Goal: Task Accomplishment & Management: Use online tool/utility

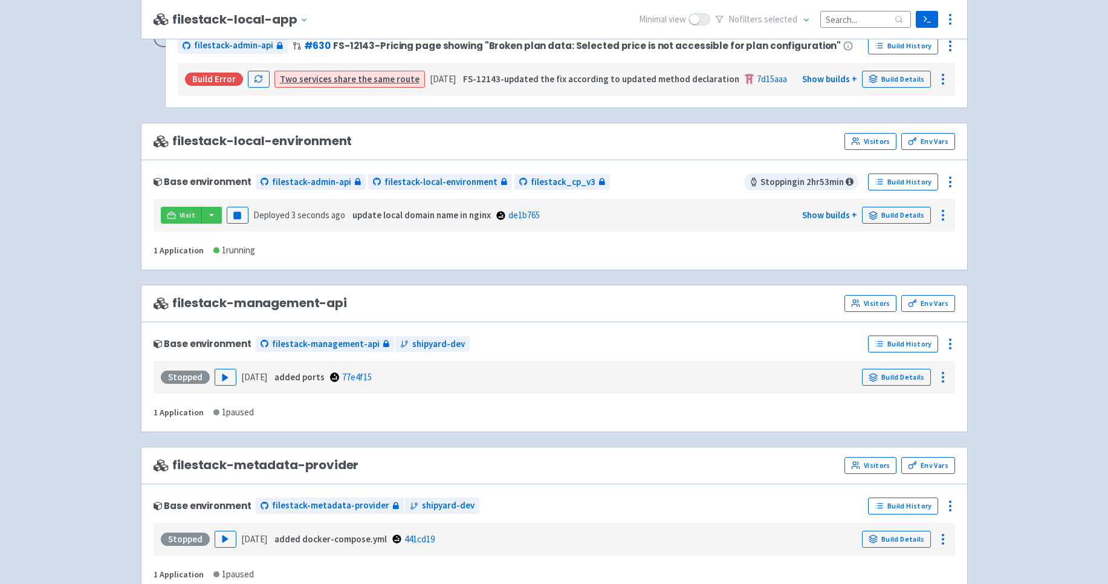
scroll to position [1227, 0]
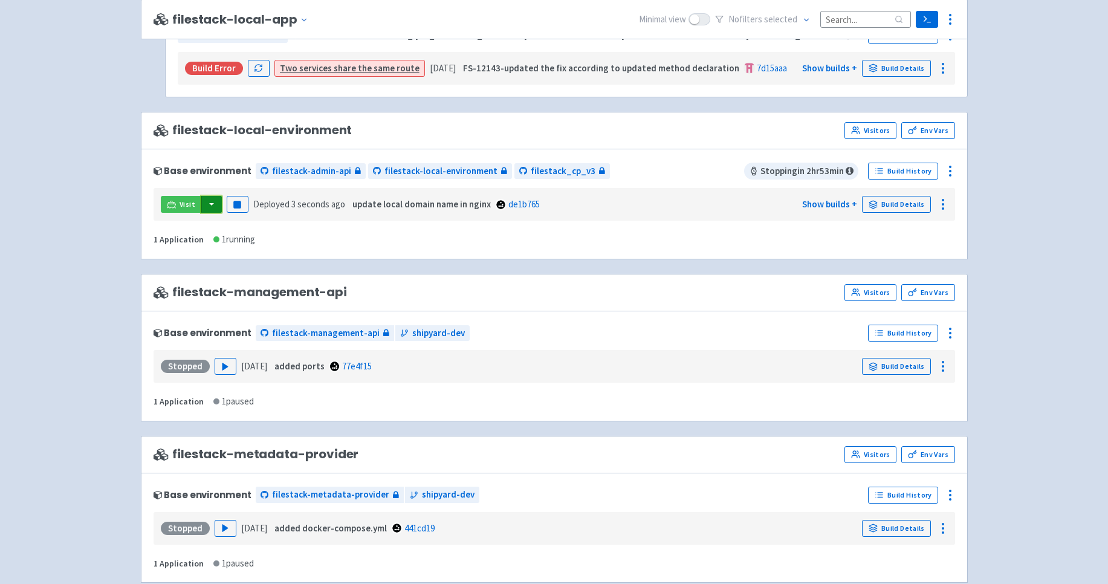
click at [209, 204] on button "button" at bounding box center [211, 204] width 21 height 17
click at [264, 229] on link "filestack_cp_v3 (dev-portal)" at bounding box center [288, 228] width 174 height 19
click at [904, 208] on link "Build Details" at bounding box center [896, 204] width 69 height 17
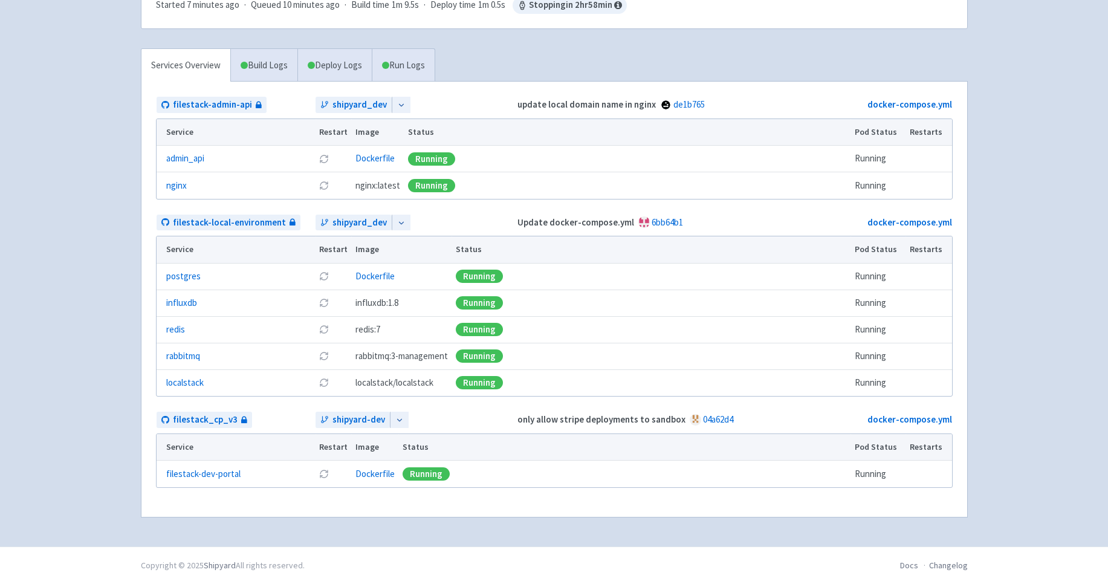
scroll to position [95, 0]
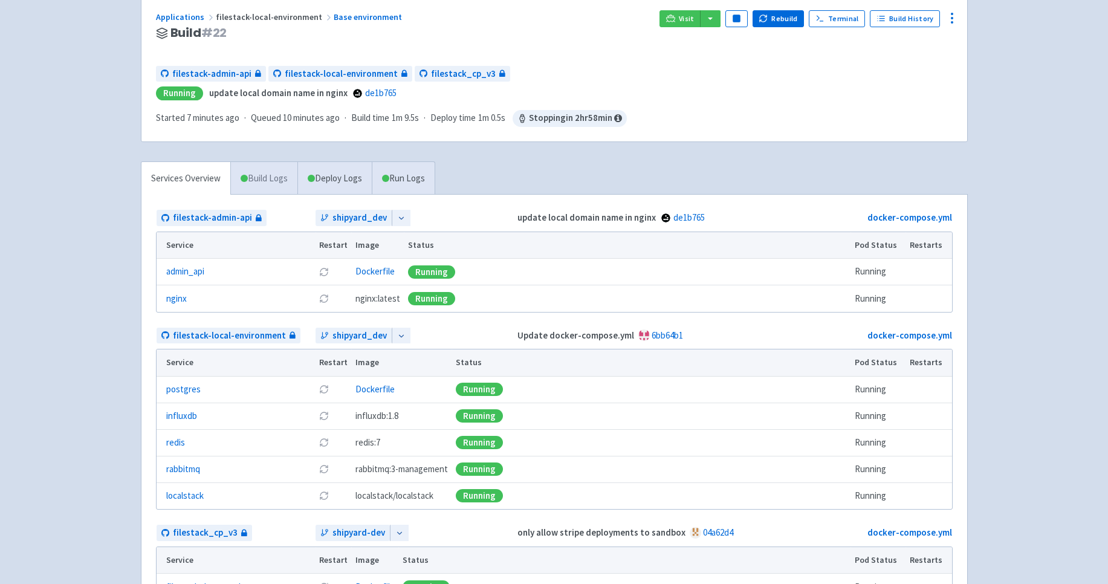
click at [280, 178] on link "Build Logs" at bounding box center [264, 178] width 66 height 33
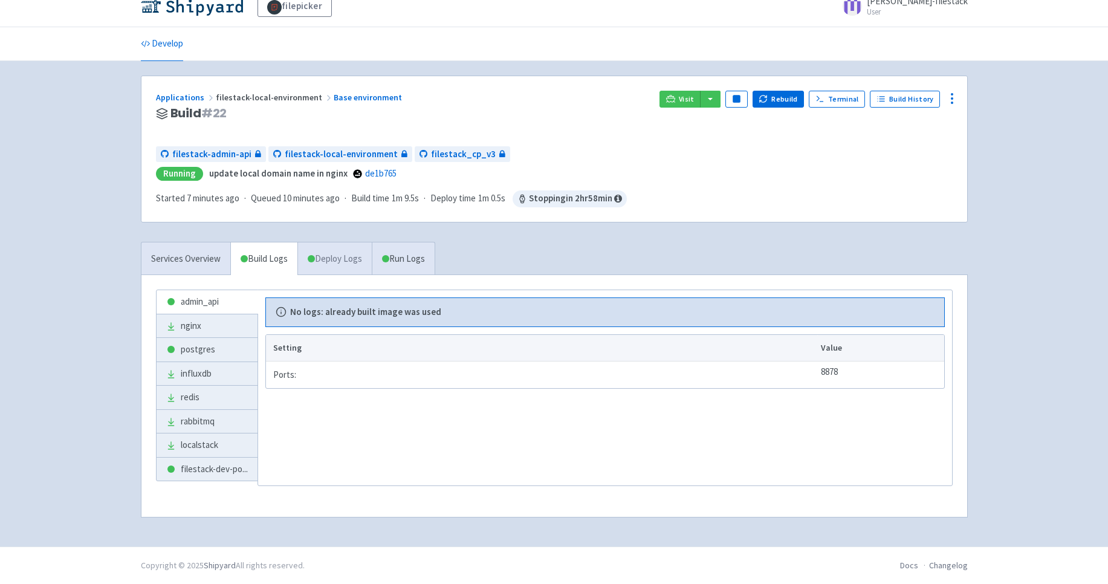
click at [346, 265] on link "Deploy Logs" at bounding box center [334, 258] width 74 height 33
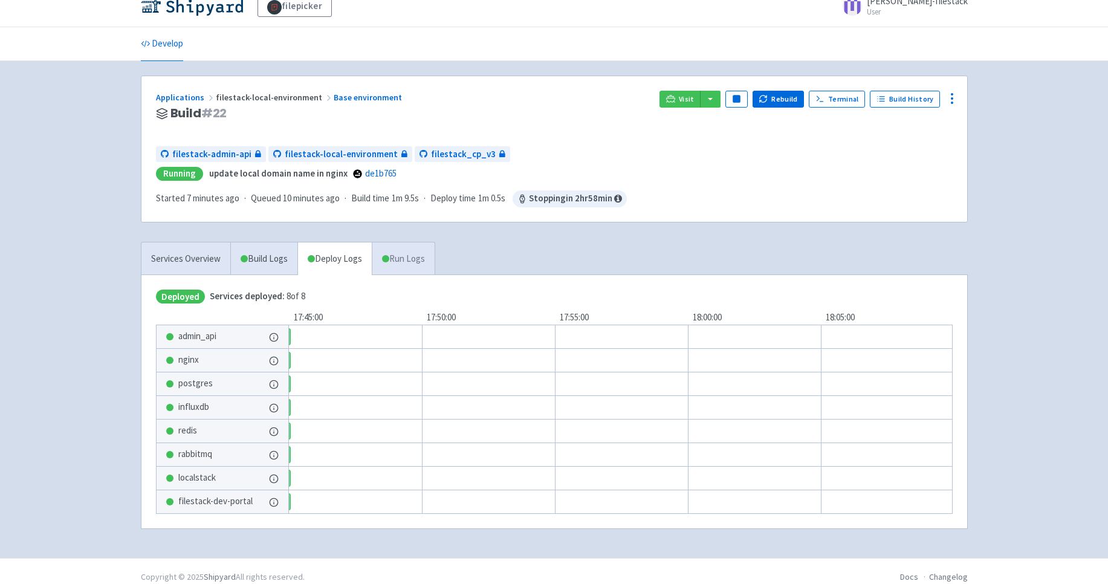
click at [410, 259] on link "Run Logs" at bounding box center [403, 258] width 63 height 33
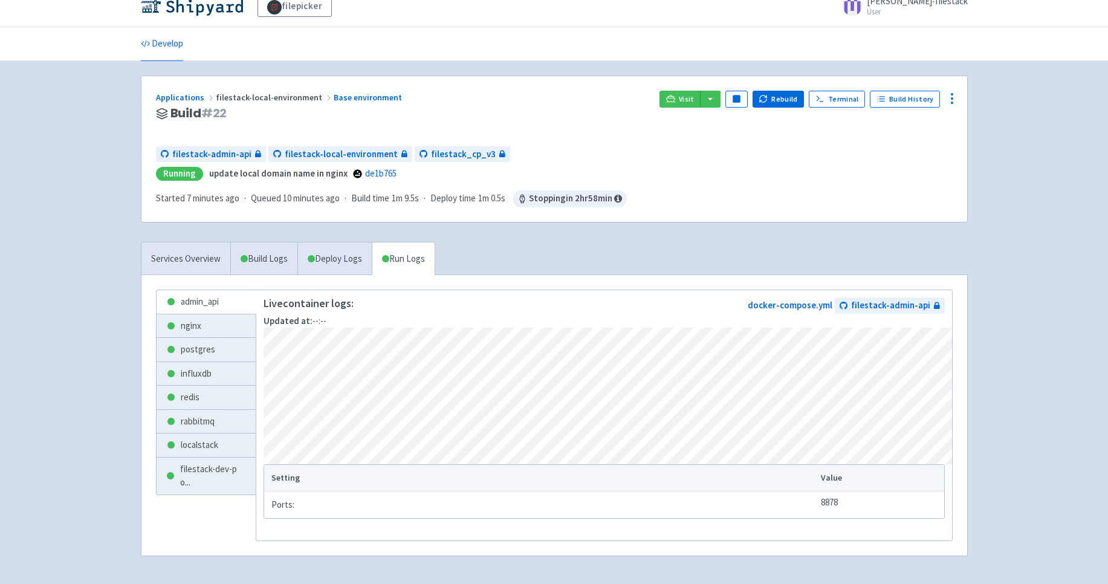
scroll to position [27, 0]
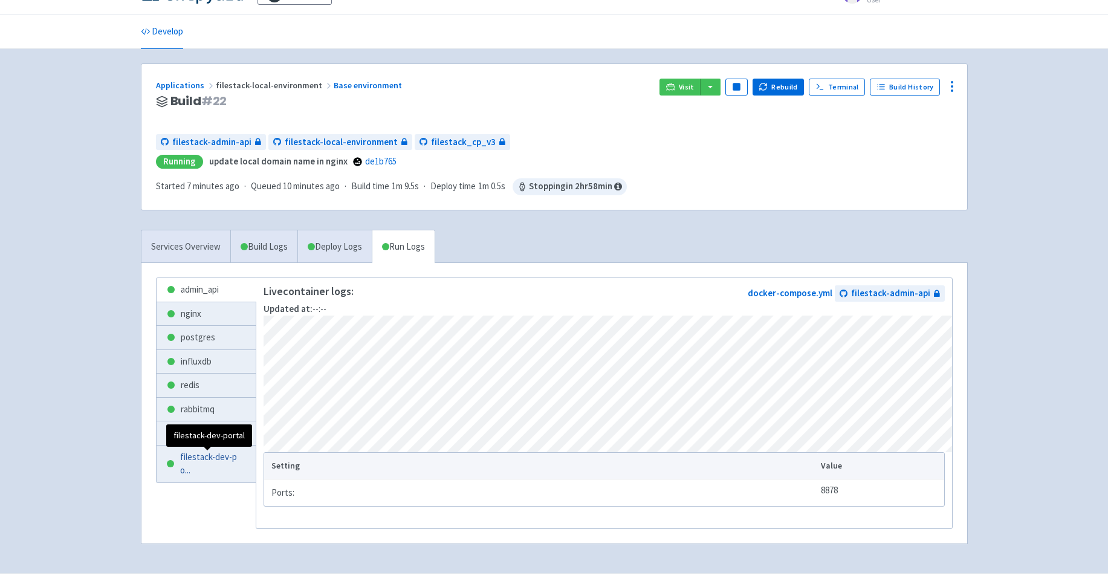
click at [205, 464] on span "filestack-dev-po ..." at bounding box center [213, 463] width 66 height 27
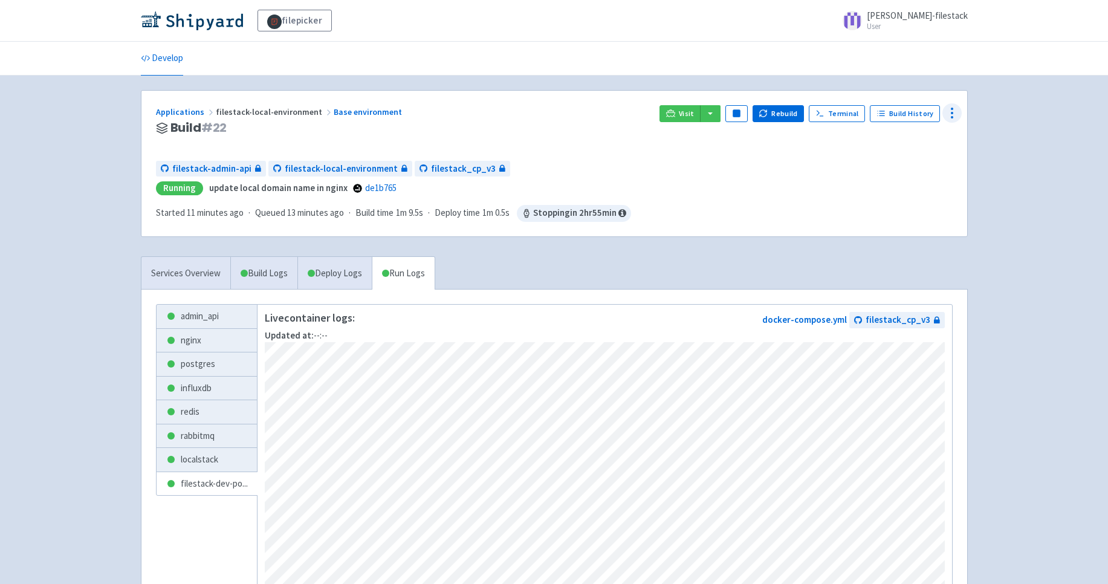
click at [951, 112] on icon at bounding box center [952, 113] width 15 height 15
click at [889, 141] on span "Configure" at bounding box center [886, 140] width 38 height 17
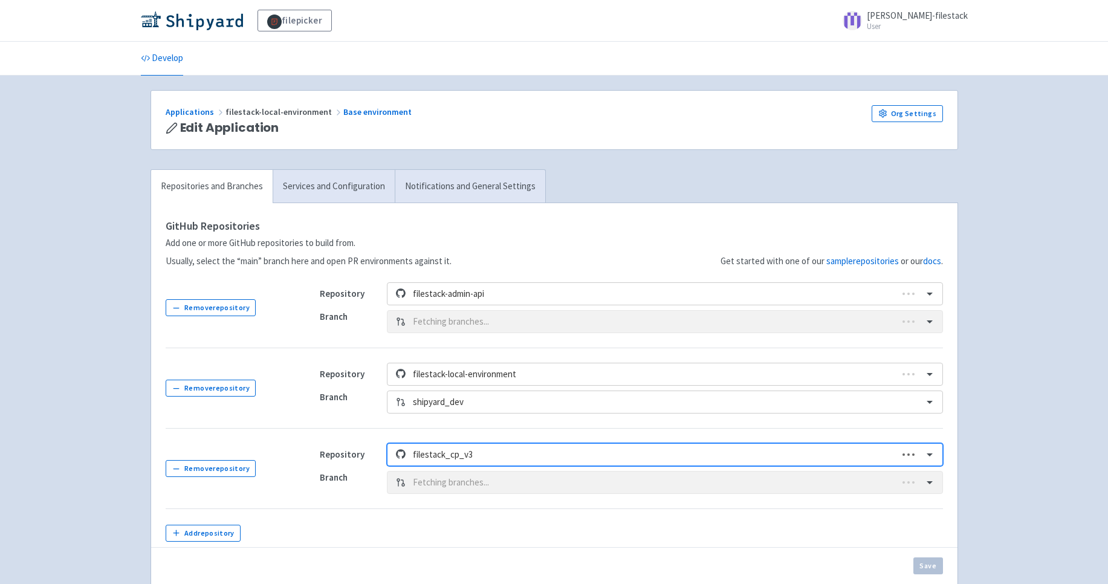
scroll to position [77, 0]
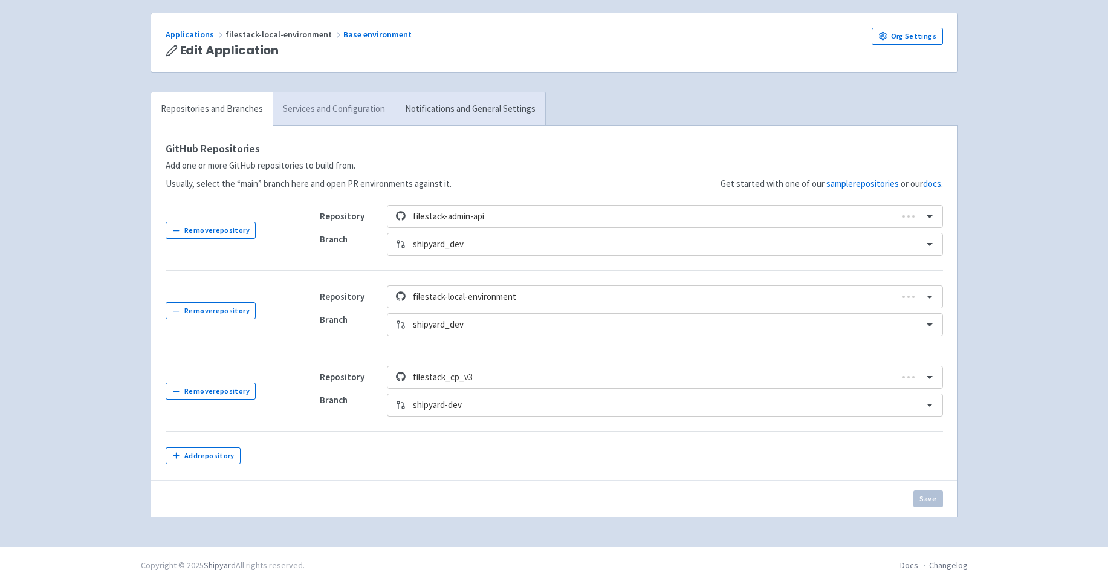
click at [369, 107] on link "Services and Configuration" at bounding box center [334, 108] width 122 height 33
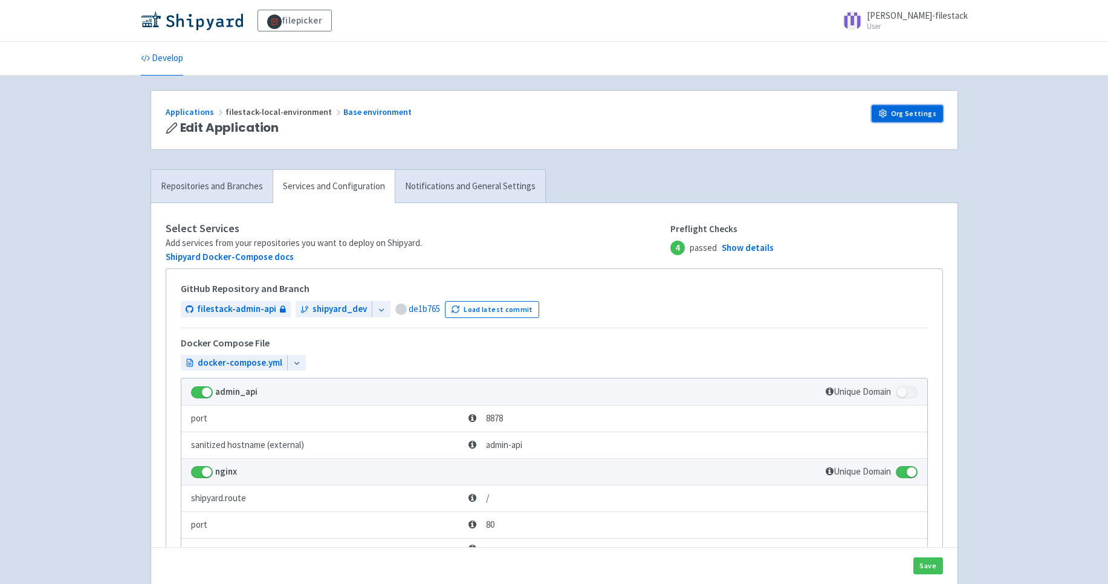
click at [914, 116] on link "Org Settings" at bounding box center [907, 113] width 71 height 17
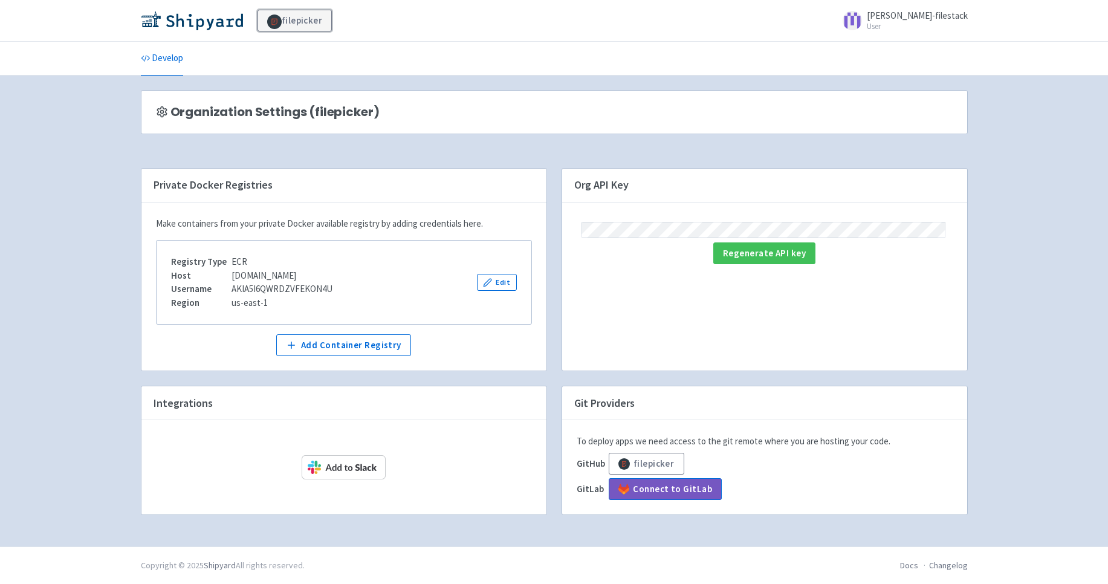
click at [299, 23] on link "filepicker" at bounding box center [294, 21] width 75 height 22
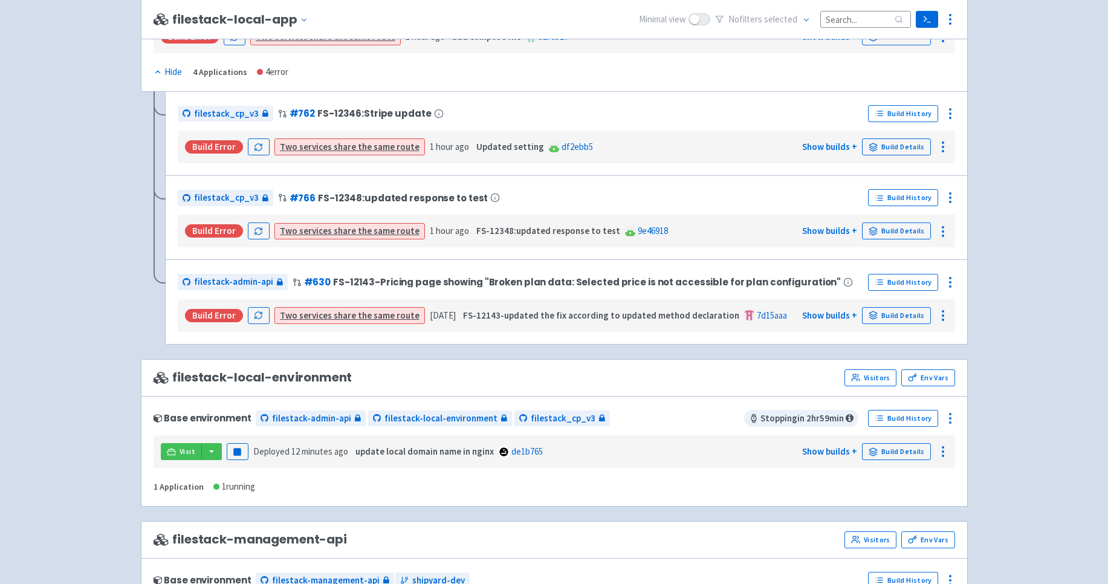
scroll to position [1201, 0]
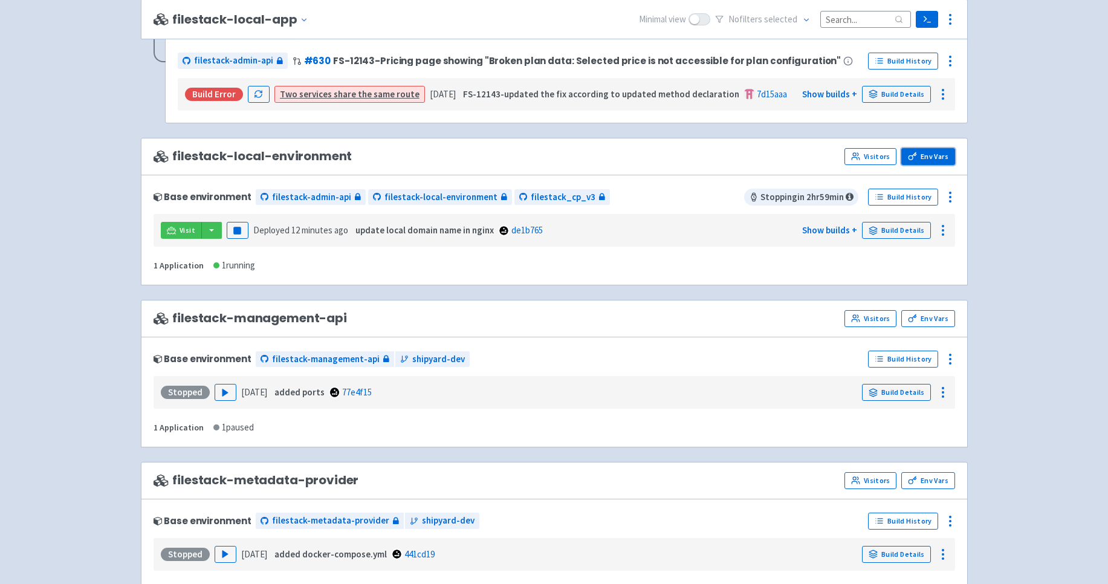
click at [940, 158] on link "Env Vars" at bounding box center [927, 156] width 53 height 17
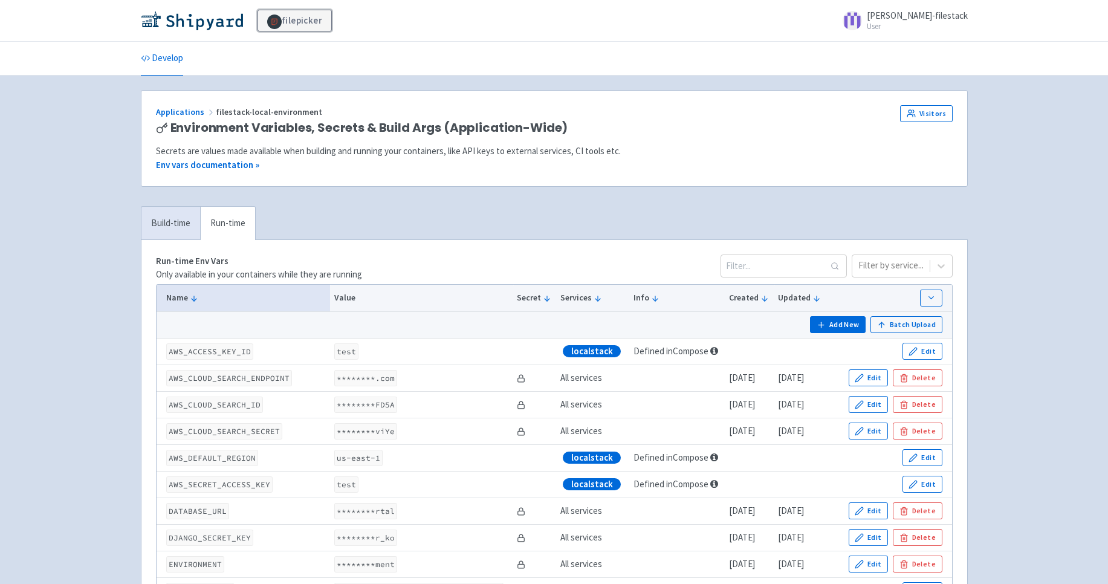
click at [294, 19] on link "filepicker" at bounding box center [294, 21] width 75 height 22
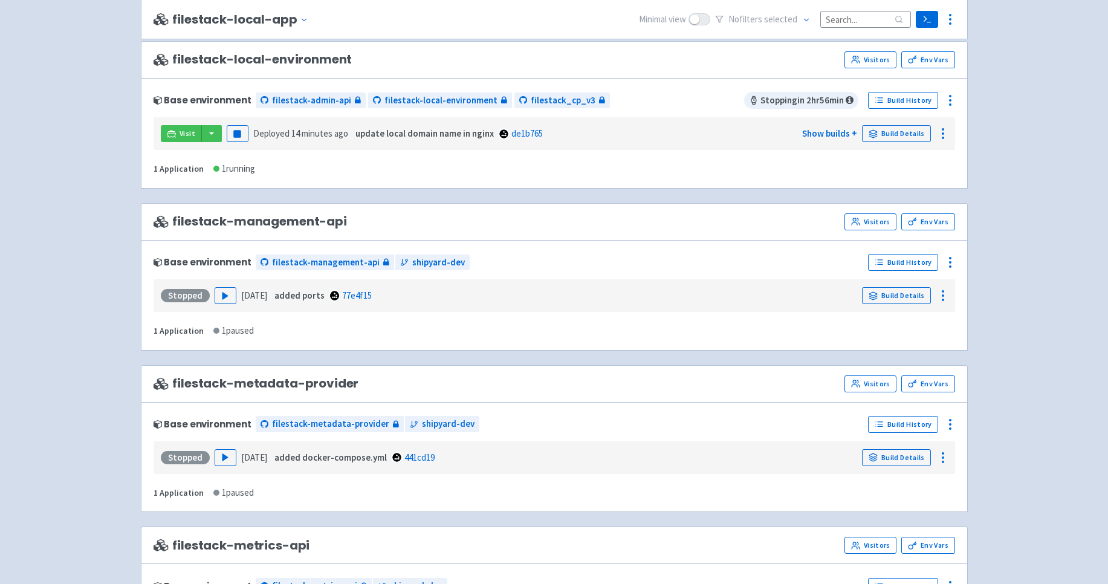
scroll to position [1297, 0]
click at [209, 137] on button "button" at bounding box center [211, 134] width 21 height 17
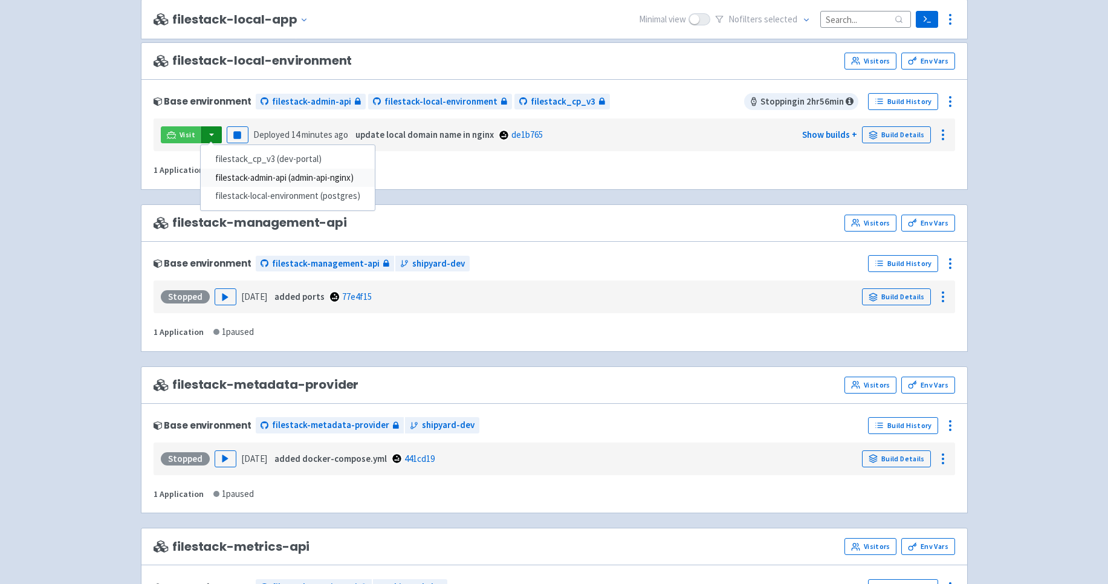
click at [283, 179] on link "filestack-admin-api (admin-api-nginx)" at bounding box center [288, 178] width 174 height 19
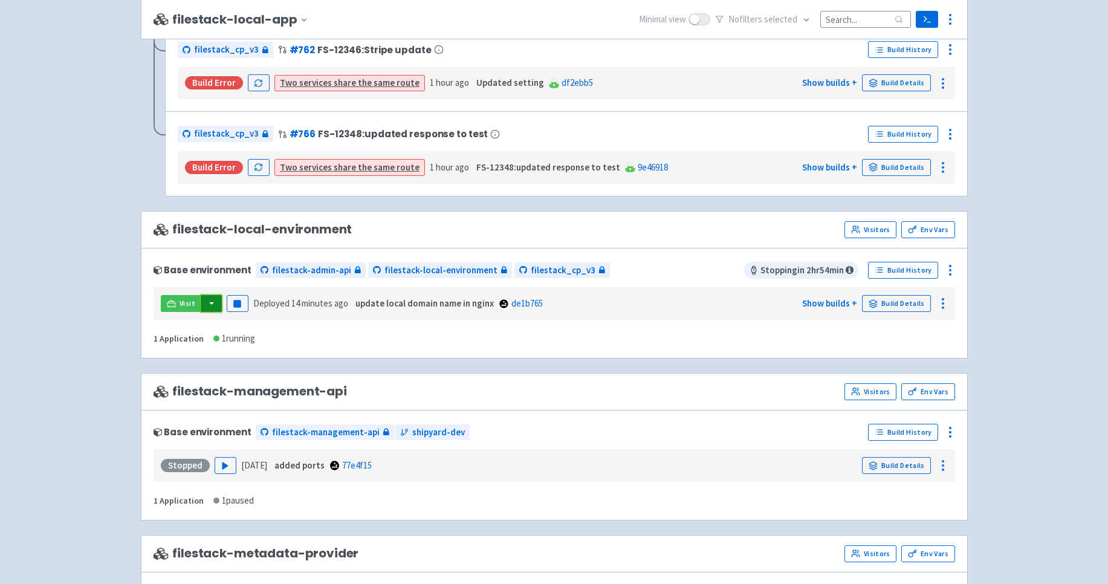
click at [210, 302] on button "button" at bounding box center [211, 303] width 21 height 17
click at [122, 321] on div "filepicker View Organizations srini-filestack User Profile Sign out Develop No s" at bounding box center [554, 41] width 1108 height 2338
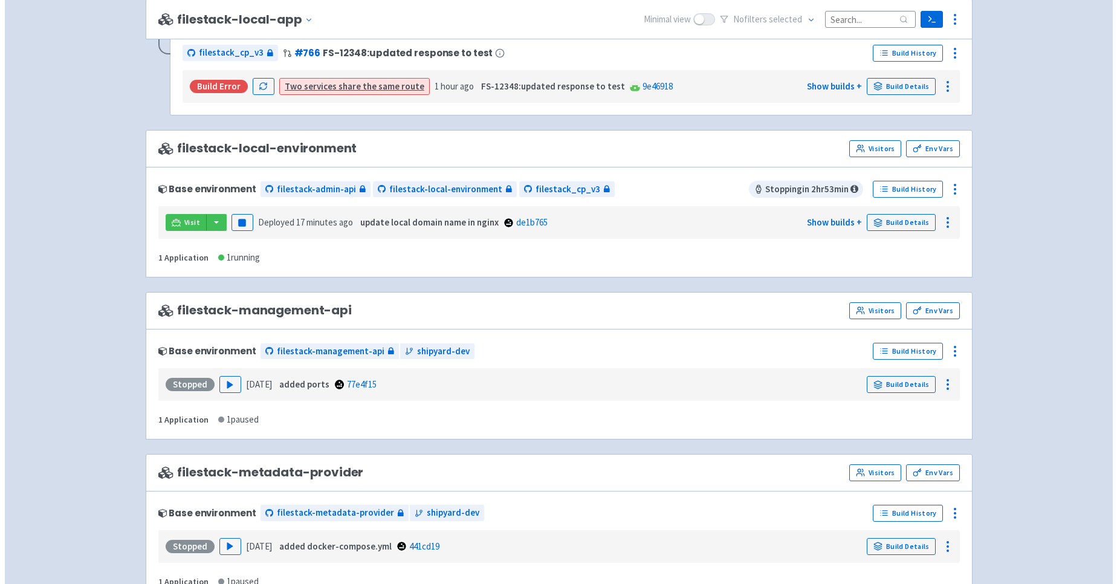
scroll to position [1239, 0]
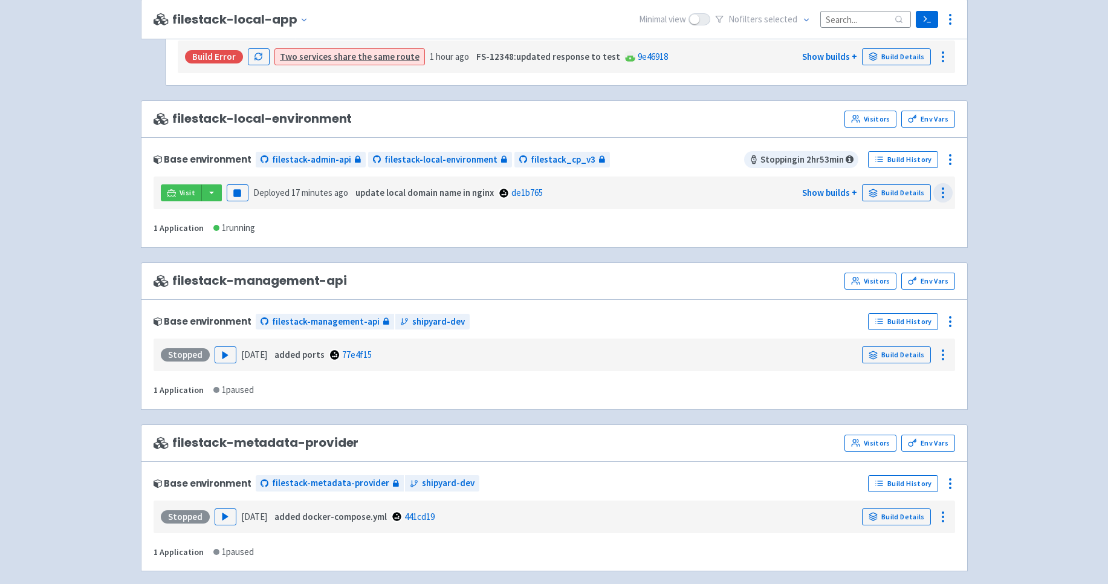
click at [947, 191] on icon at bounding box center [943, 193] width 15 height 15
click at [951, 152] on icon at bounding box center [950, 159] width 15 height 15
click at [942, 273] on icon at bounding box center [940, 275] width 7 height 4
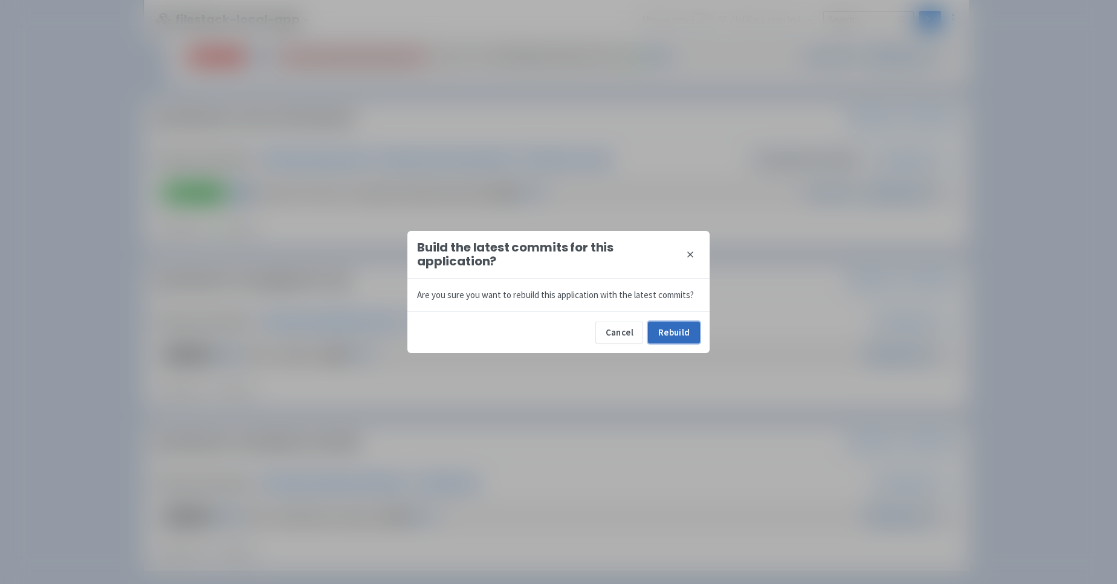
click at [670, 331] on button "Rebuild" at bounding box center [674, 333] width 52 height 22
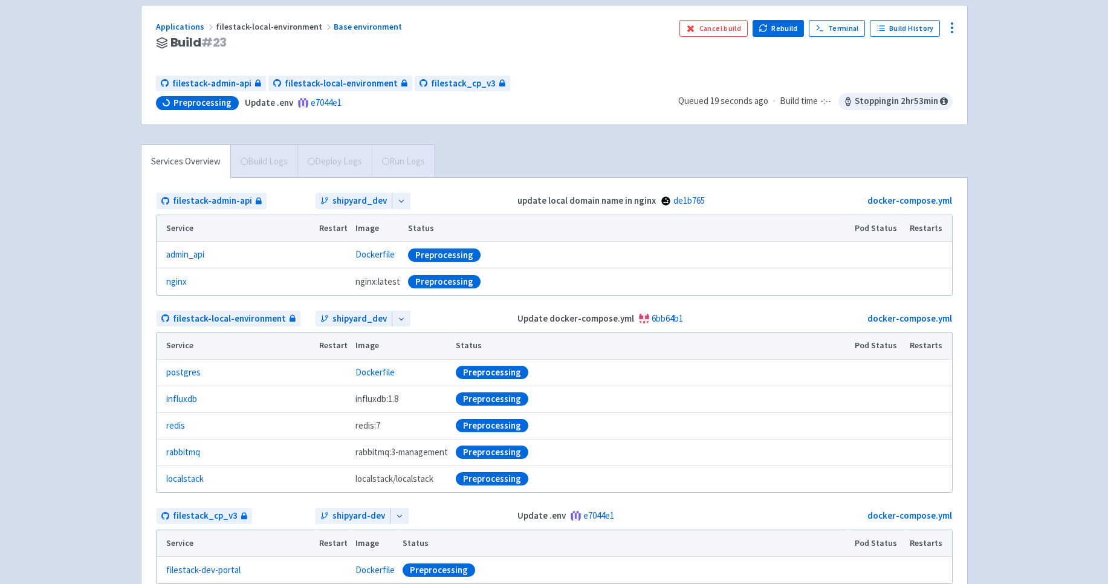
scroll to position [181, 0]
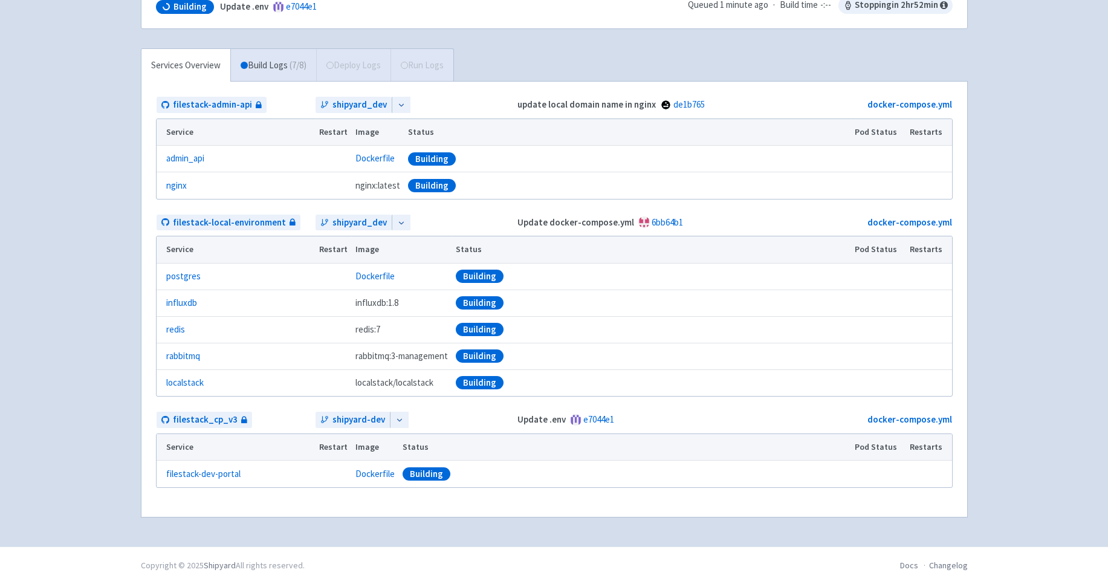
click at [53, 281] on div "filepicker [PERSON_NAME]-filestack User Profile Sign out Develop #" at bounding box center [554, 183] width 1108 height 728
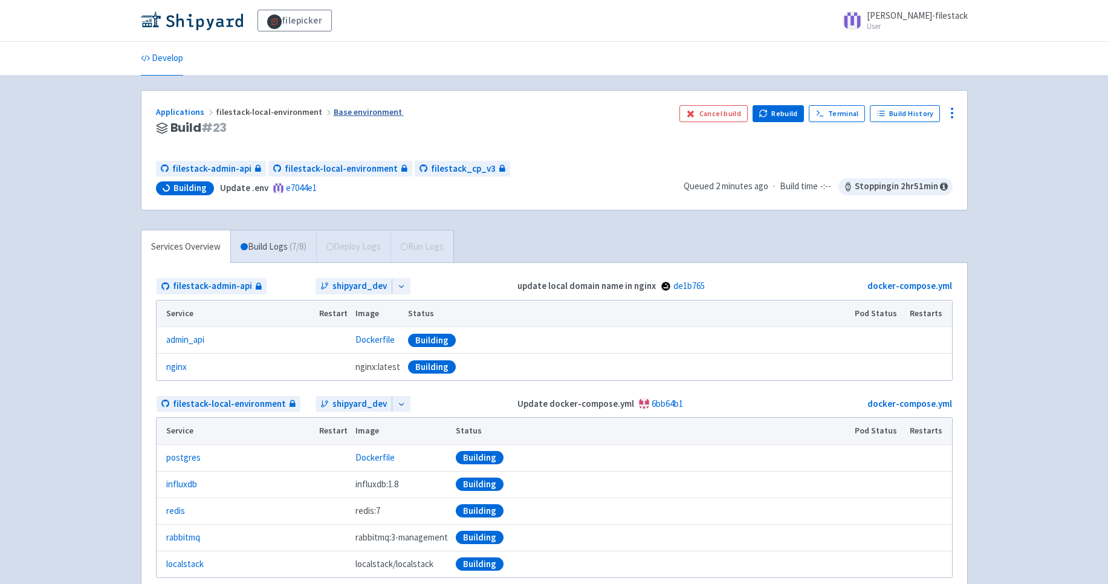
click at [345, 114] on link "Base environment" at bounding box center [369, 111] width 70 height 11
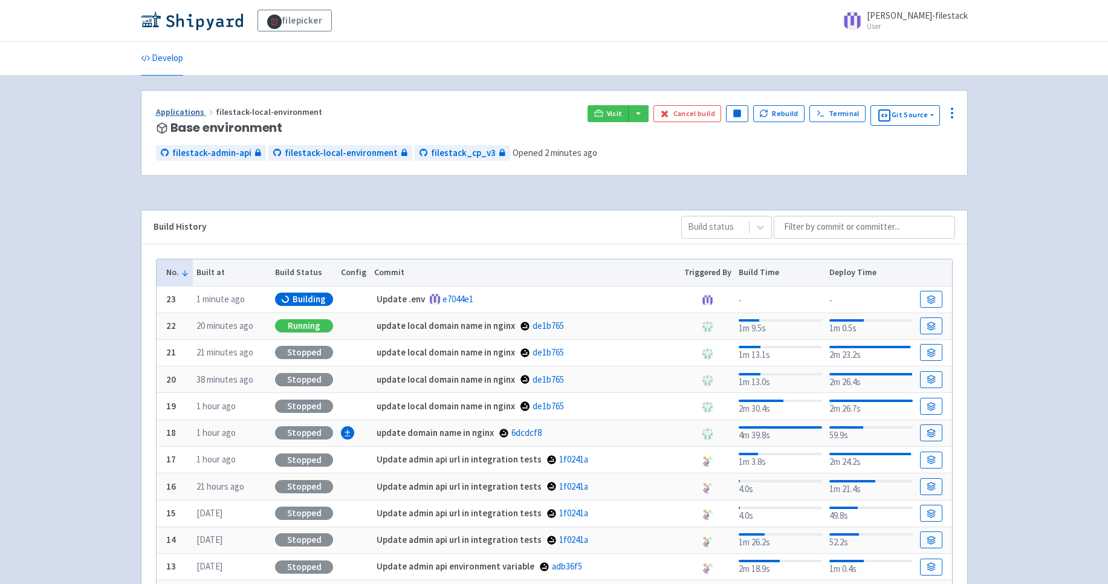
click at [192, 112] on link "Applications" at bounding box center [186, 111] width 60 height 11
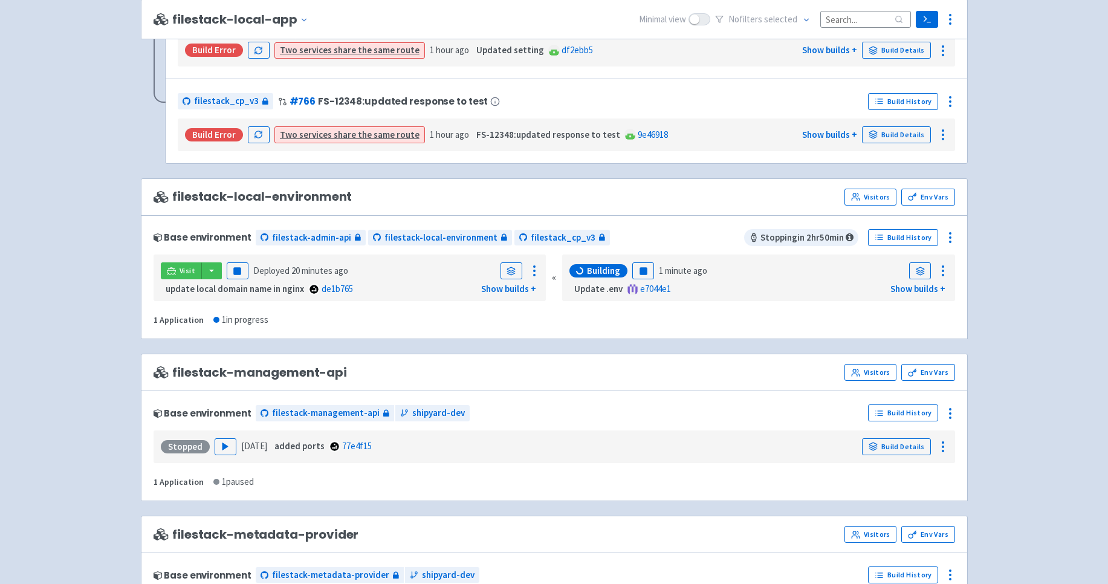
scroll to position [1176, 0]
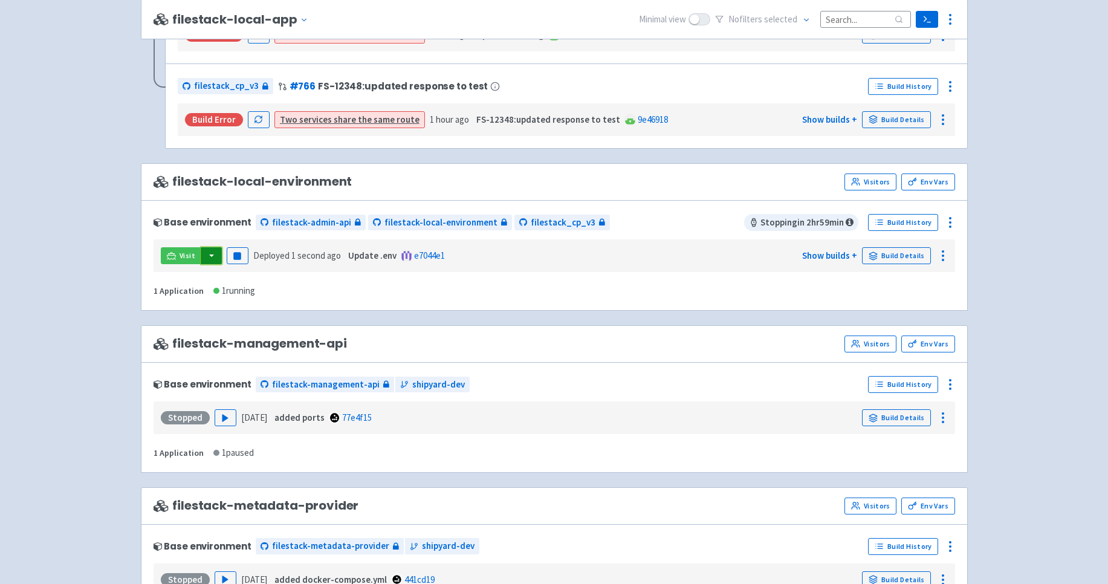
click at [207, 254] on button "button" at bounding box center [211, 255] width 21 height 17
click at [285, 280] on link "filestack_cp_v3 (dev-portal)" at bounding box center [288, 280] width 174 height 19
click at [207, 253] on button "button" at bounding box center [211, 255] width 21 height 17
click at [248, 298] on link "filestack-admin-api (admin-api-nginx)" at bounding box center [288, 298] width 174 height 19
drag, startPoint x: 371, startPoint y: 250, endPoint x: 427, endPoint y: 259, distance: 56.9
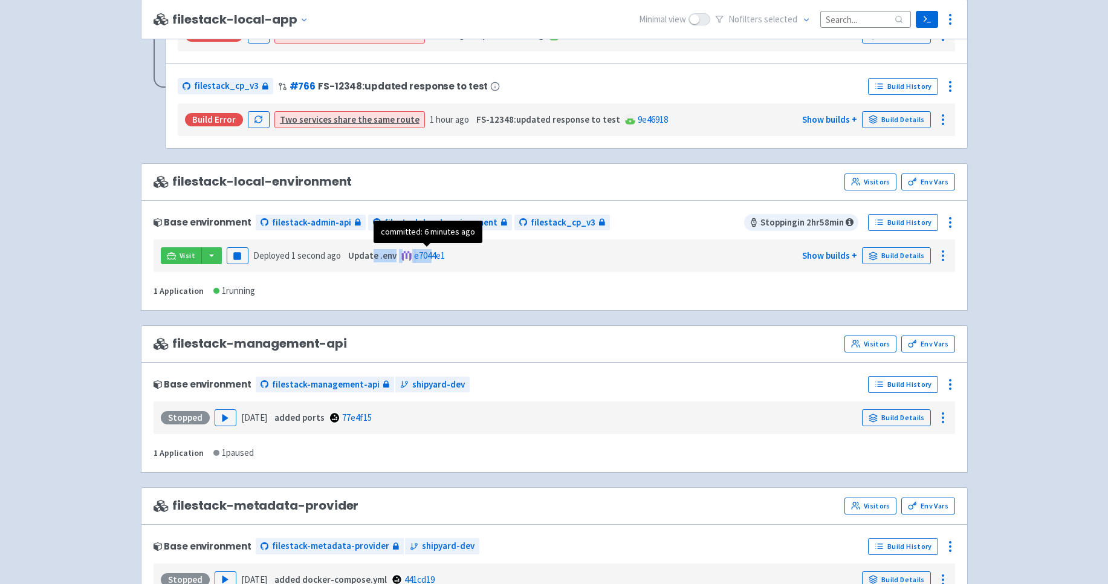
click at [427, 259] on div "Update .env e7044e1" at bounding box center [395, 256] width 99 height 14
click at [427, 259] on span "e7044e1" at bounding box center [429, 256] width 31 height 14
click at [427, 256] on link "e7044e1" at bounding box center [429, 255] width 31 height 11
click at [211, 248] on button "button" at bounding box center [211, 255] width 21 height 17
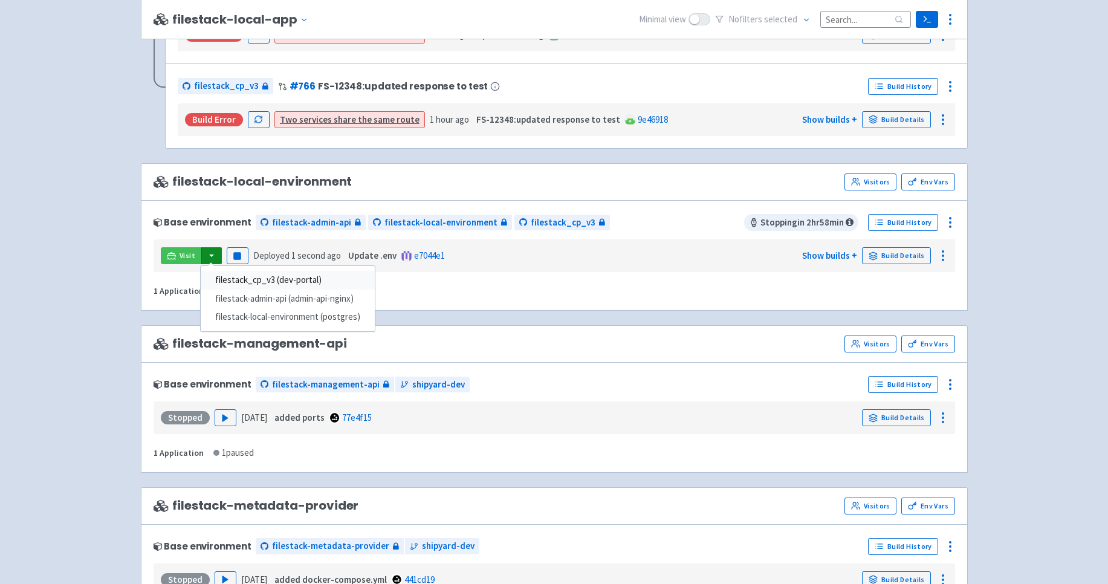
click at [321, 278] on link "filestack_cp_v3 (dev-portal)" at bounding box center [288, 280] width 174 height 19
click at [213, 256] on button "button" at bounding box center [211, 255] width 21 height 17
click at [276, 280] on link "filestack_cp_v3 (dev-portal)" at bounding box center [288, 280] width 174 height 19
